Goal: Information Seeking & Learning: Understand process/instructions

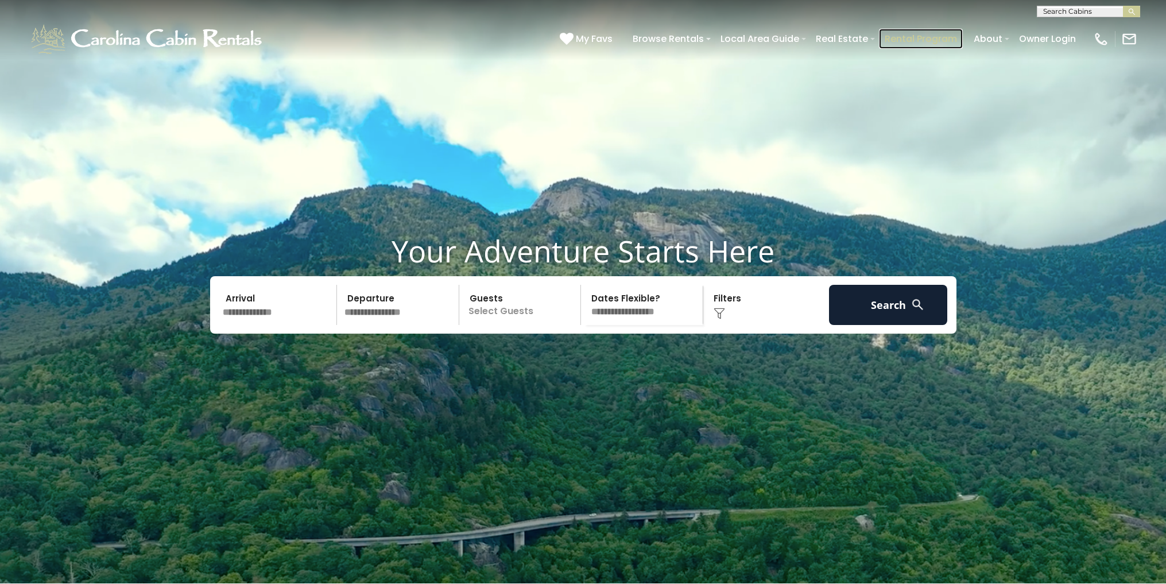
click at [899, 32] on link "Rental Program" at bounding box center [921, 39] width 84 height 20
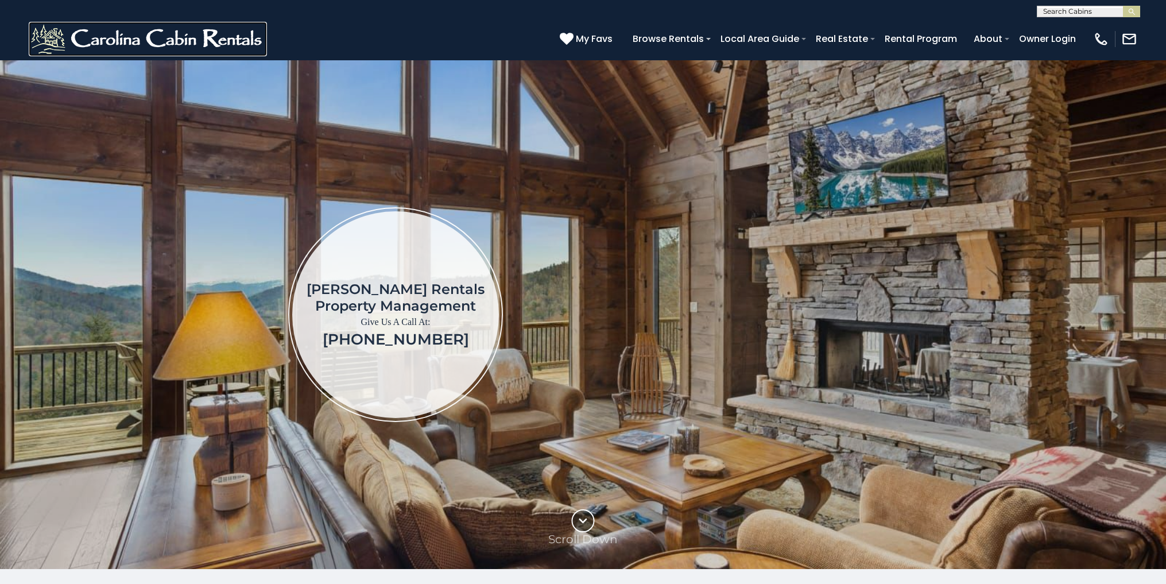
click at [53, 32] on img at bounding box center [148, 39] width 238 height 34
